Goal: Check status: Check status

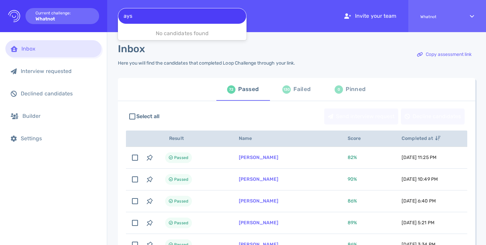
type input "ays"
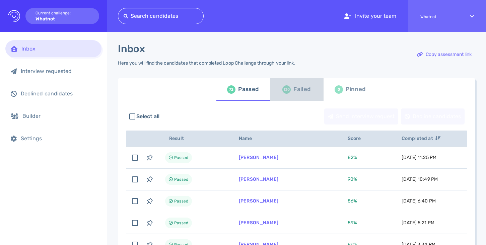
click at [297, 93] on div "Failed" at bounding box center [301, 89] width 17 height 10
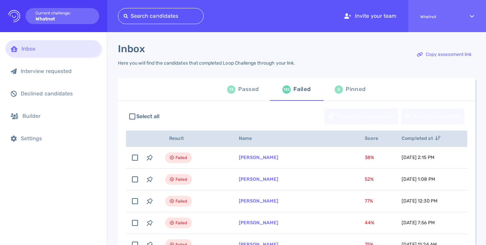
click at [140, 19] on div at bounding box center [161, 15] width 74 height 9
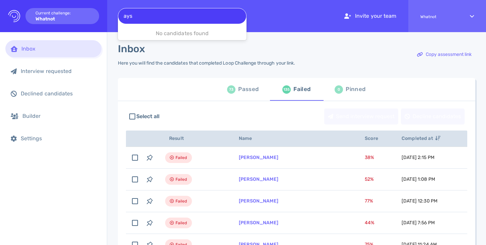
type input "ays"
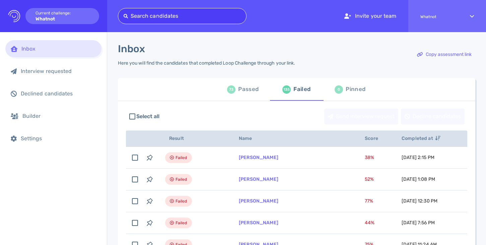
click at [215, 15] on div at bounding box center [182, 15] width 117 height 9
paste input "[EMAIL_ADDRESS][DOMAIN_NAME]"
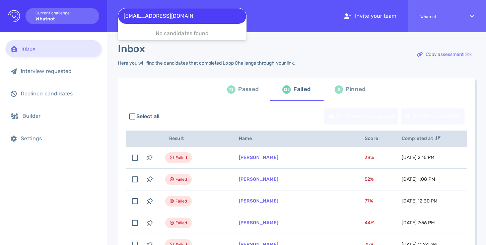
type input "[EMAIL_ADDRESS][DOMAIN_NAME]"
click at [252, 93] on div "Passed" at bounding box center [248, 89] width 20 height 10
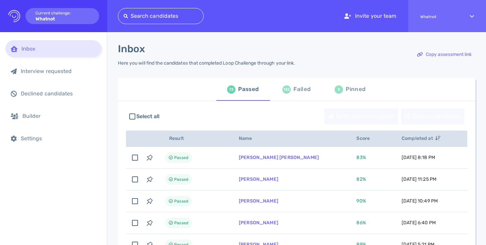
click at [183, 16] on div at bounding box center [161, 15] width 74 height 9
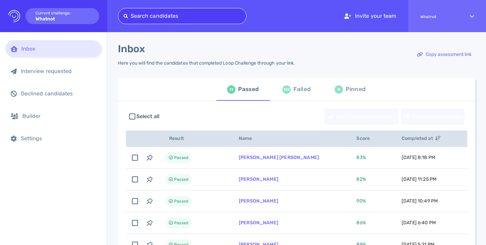
paste input "[EMAIL_ADDRESS][DOMAIN_NAME]"
type input "[EMAIL_ADDRESS][DOMAIN_NAME]"
